Goal: Task Accomplishment & Management: Complete application form

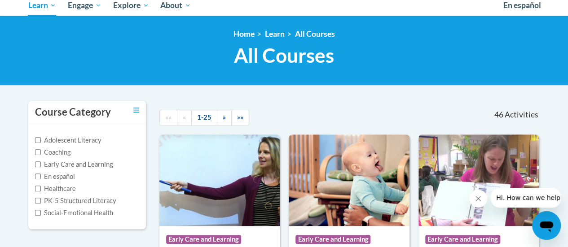
scroll to position [68, 0]
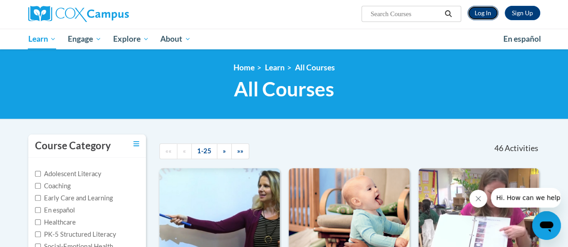
click at [486, 13] on link "Log In" at bounding box center [482, 13] width 31 height 14
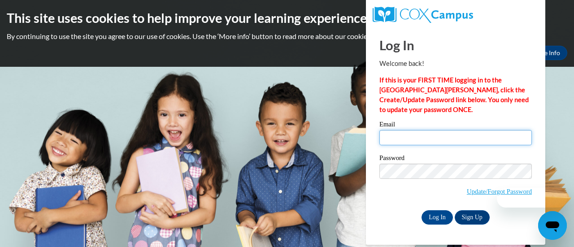
click at [415, 137] on input "Email" at bounding box center [456, 137] width 153 height 15
